Goal: Task Accomplishment & Management: Use online tool/utility

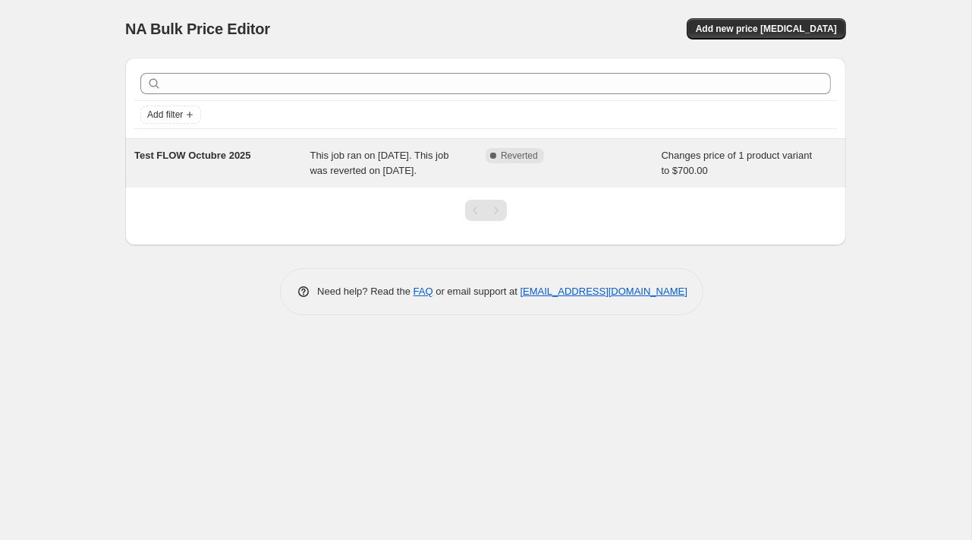
click at [388, 176] on span "This job ran on [DATE]. This job was reverted on [DATE]." at bounding box center [379, 162] width 139 height 27
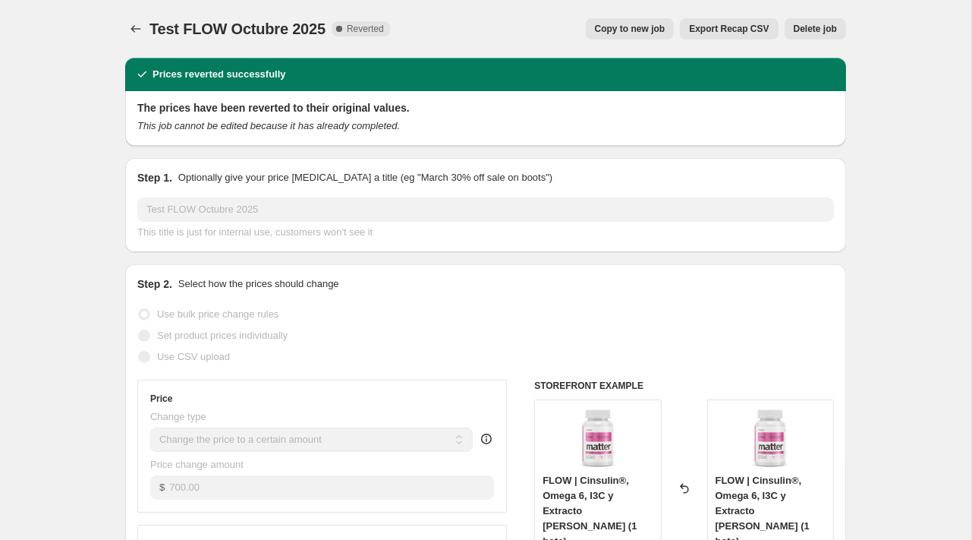
click at [130, 17] on div "Test FLOW Octubre 2025. This page is ready Test FLOW Octubre 2025 Complete Reve…" at bounding box center [485, 29] width 721 height 58
click at [138, 27] on icon "Price change jobs" at bounding box center [135, 28] width 15 height 15
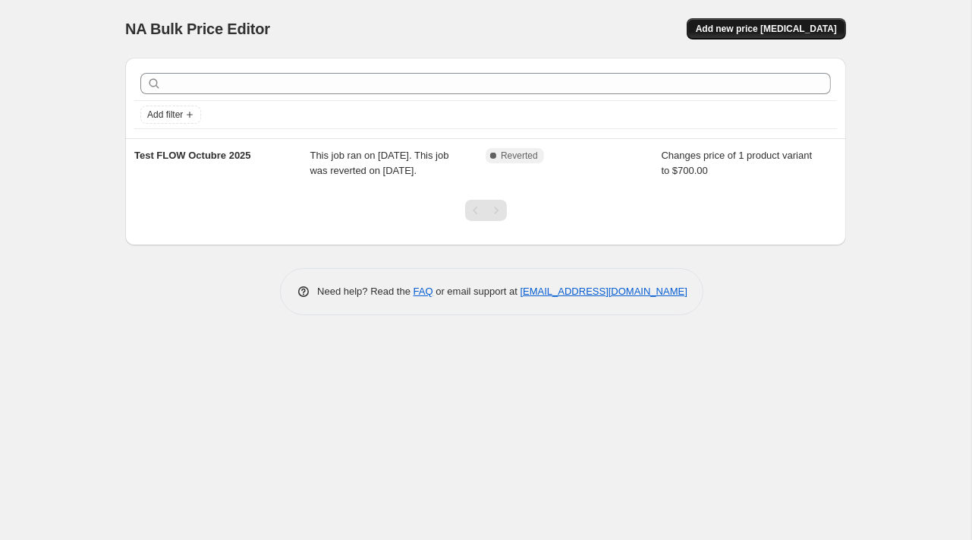
click at [744, 23] on button "Add new price [MEDICAL_DATA]" at bounding box center [766, 28] width 159 height 21
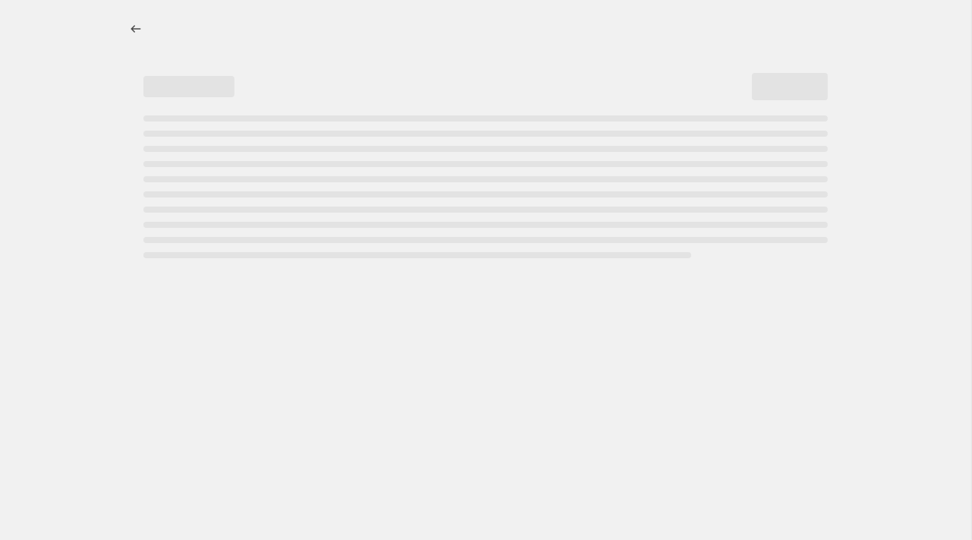
select select "percentage"
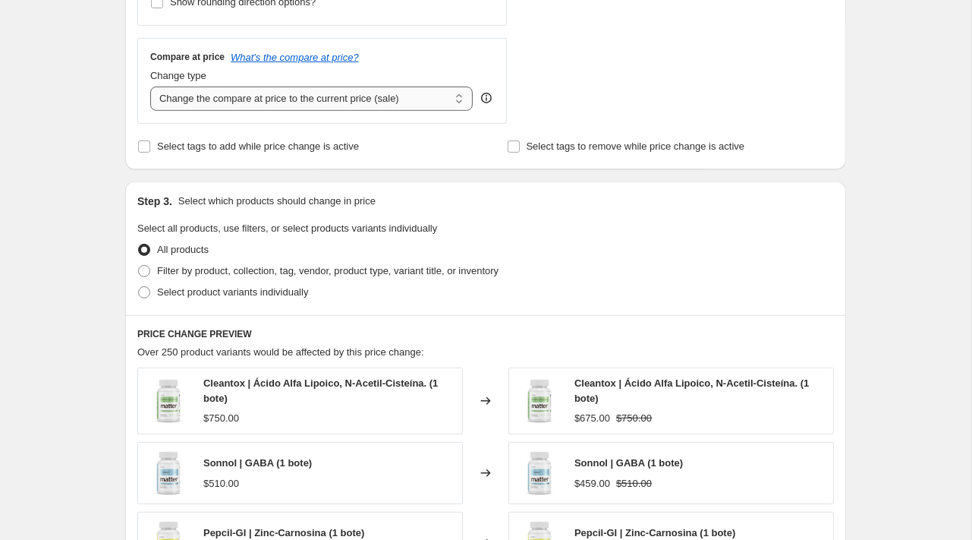
scroll to position [530, 0]
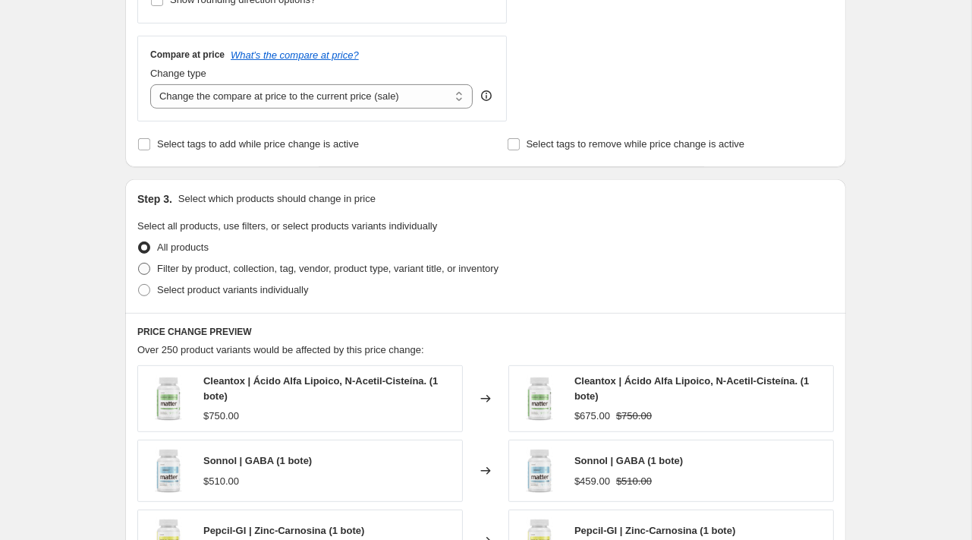
click at [203, 261] on span "Filter by product, collection, tag, vendor, product type, variant title, or inv…" at bounding box center [327, 268] width 341 height 15
click at [139, 263] on input "Filter by product, collection, tag, vendor, product type, variant title, or inv…" at bounding box center [138, 263] width 1 height 1
radio input "true"
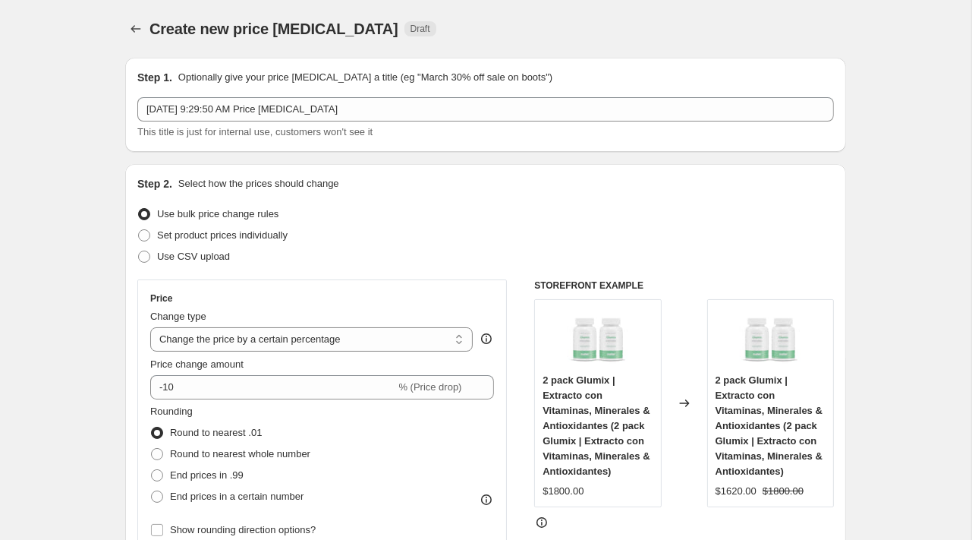
scroll to position [0, 0]
click at [133, 27] on icon "Price change jobs" at bounding box center [135, 28] width 15 height 15
